Goal: Task Accomplishment & Management: Use online tool/utility

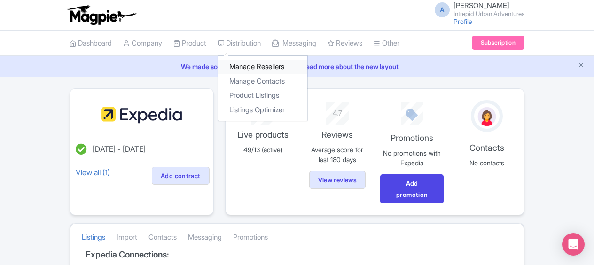
click at [248, 68] on link "Manage Resellers" at bounding box center [262, 67] width 89 height 15
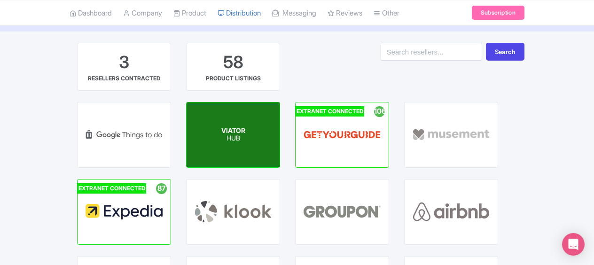
scroll to position [47, 0]
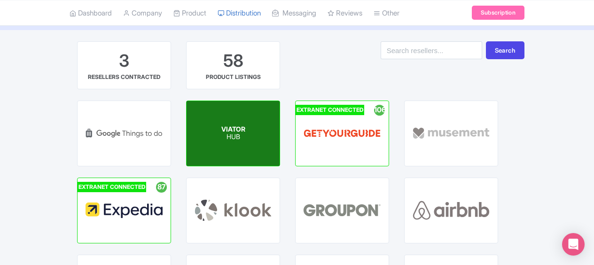
click at [214, 141] on div "VIATOR HUB" at bounding box center [233, 133] width 93 height 65
click at [233, 130] on span "VIATOR" at bounding box center [233, 129] width 24 height 8
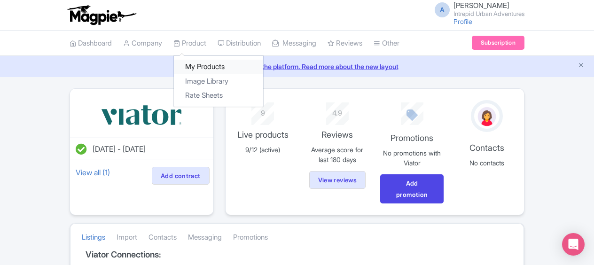
click at [190, 65] on link "My Products" at bounding box center [218, 67] width 89 height 15
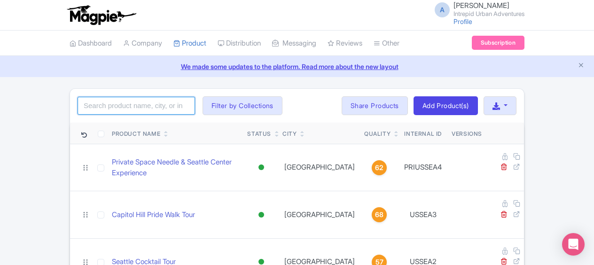
click at [164, 102] on input "search" at bounding box center [137, 106] width 118 height 18
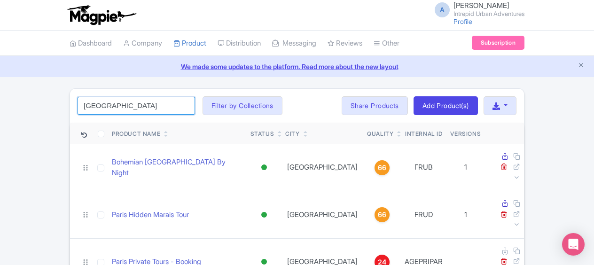
type input "paris"
click button "Search" at bounding box center [0, 0] width 0 height 0
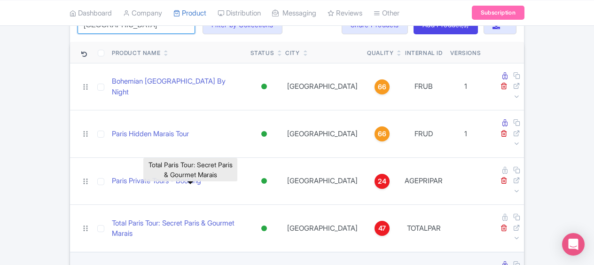
scroll to position [101, 0]
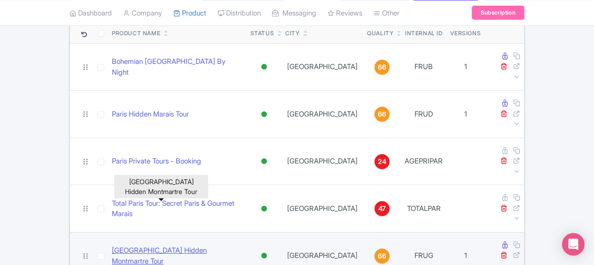
click at [146, 245] on link "[GEOGRAPHIC_DATA] Hidden Montmartre Tour" at bounding box center [177, 255] width 131 height 21
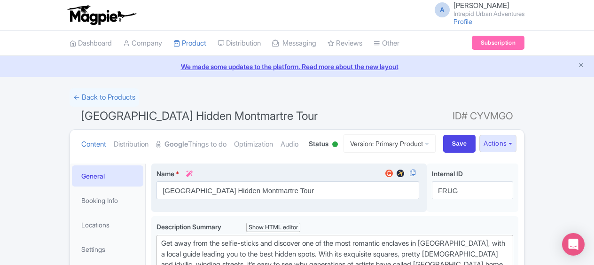
scroll to position [94, 0]
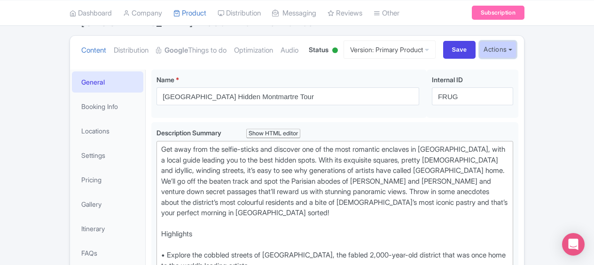
click at [508, 58] on button "Actions" at bounding box center [498, 49] width 37 height 17
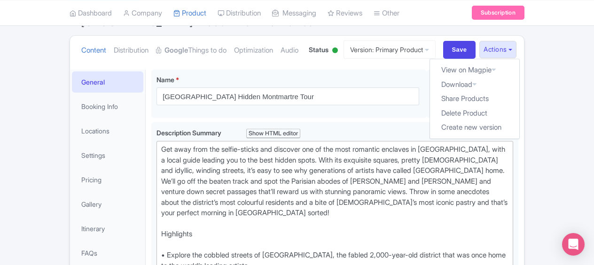
click at [233, 64] on ul "Content Distribution Google Things to do Optimization Audio" at bounding box center [189, 50] width 222 height 29
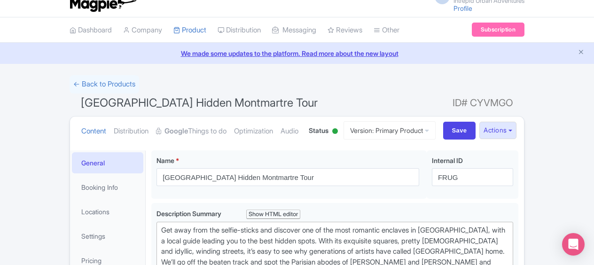
scroll to position [0, 0]
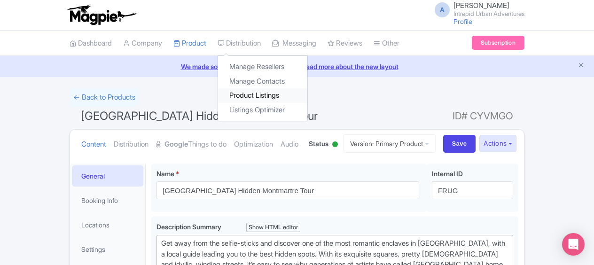
click at [268, 94] on link "Product Listings" at bounding box center [262, 95] width 89 height 15
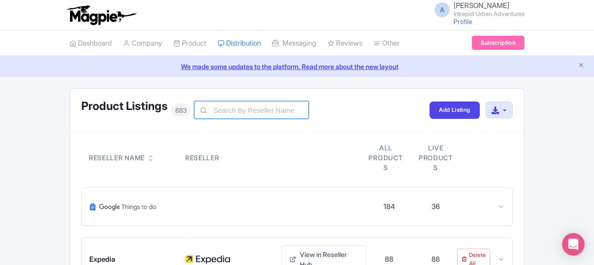
click at [243, 113] on input "text" at bounding box center [251, 110] width 115 height 18
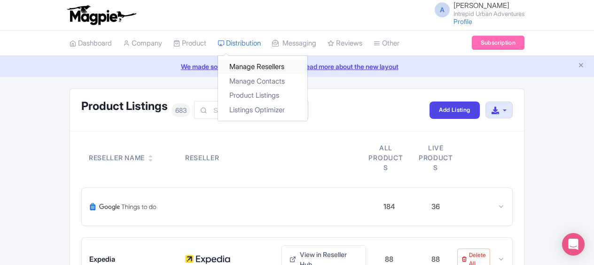
click at [267, 68] on link "Manage Resellers" at bounding box center [262, 67] width 89 height 15
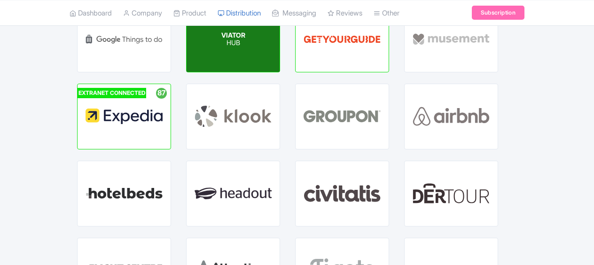
scroll to position [141, 0]
click at [254, 55] on div "VIATOR HUB" at bounding box center [233, 39] width 93 height 65
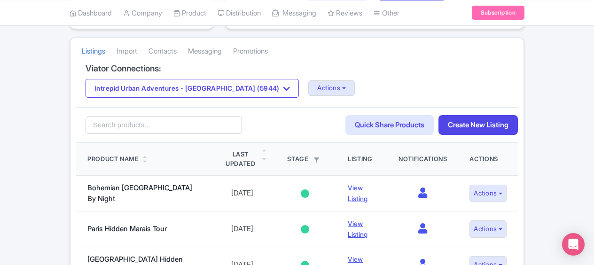
scroll to position [188, 0]
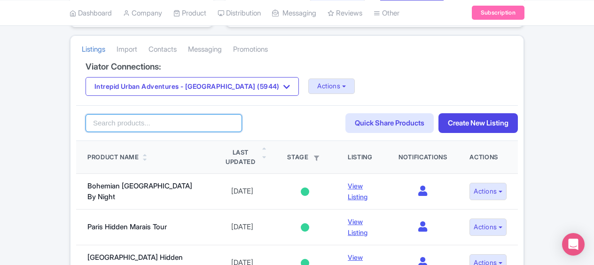
click at [193, 118] on input "search" at bounding box center [164, 123] width 157 height 18
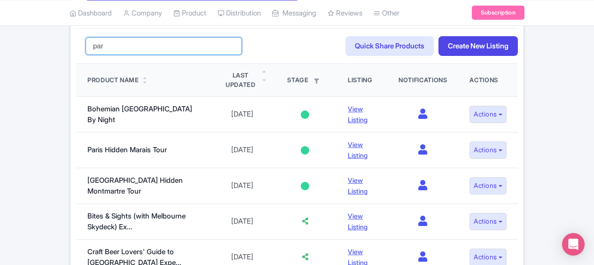
scroll to position [282, 0]
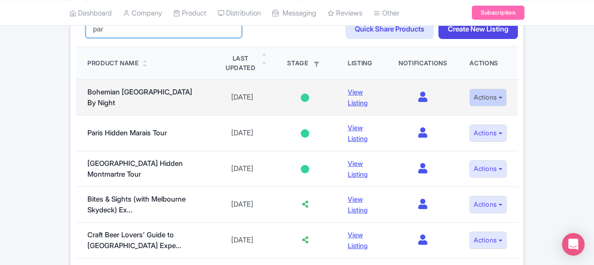
type input "par"
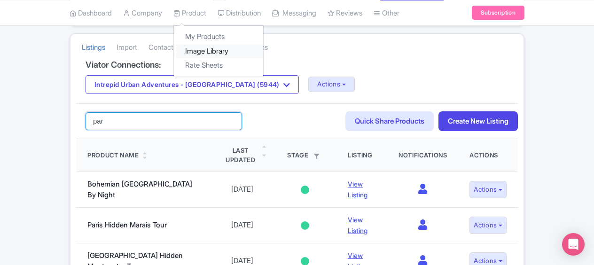
scroll to position [188, 0]
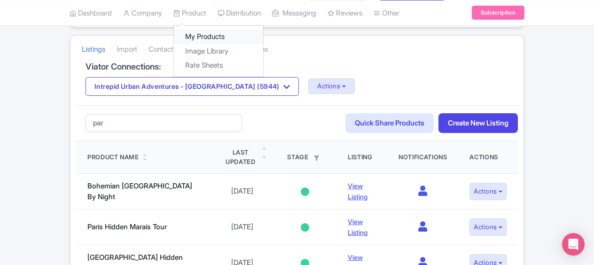
click at [205, 37] on link "My Products" at bounding box center [218, 37] width 89 height 15
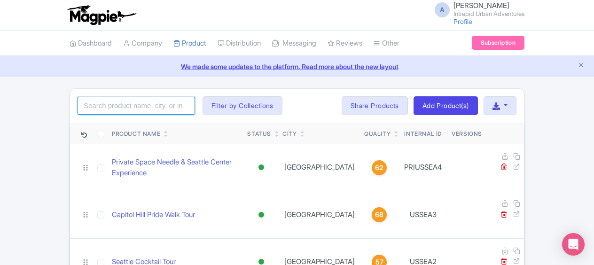
click at [159, 110] on input "search" at bounding box center [137, 106] width 118 height 18
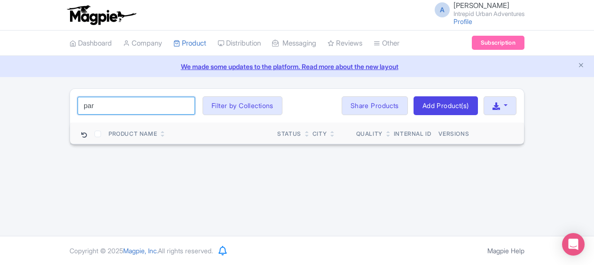
type input "[GEOGRAPHIC_DATA]"
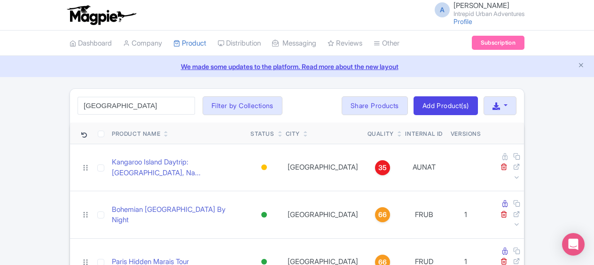
click at [347, 94] on div "[GEOGRAPHIC_DATA] Search Filter by Collections [GEOGRAPHIC_DATA] [GEOGRAPHIC_DA…" at bounding box center [297, 106] width 454 height 34
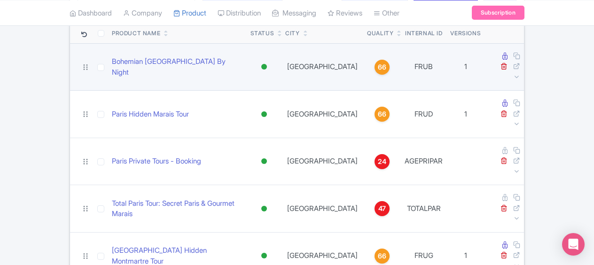
scroll to position [54, 0]
